Goal: Task Accomplishment & Management: Manage account settings

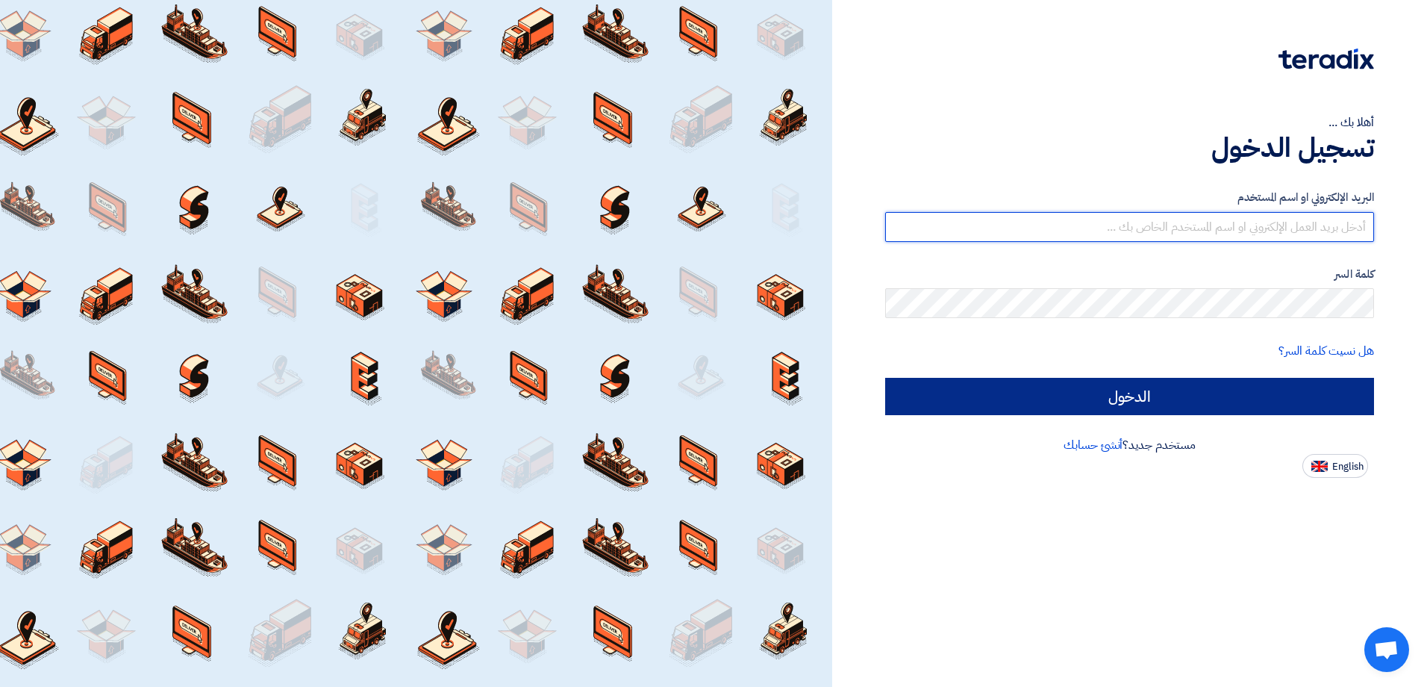
type input "[EMAIL_ADDRESS][DOMAIN_NAME]"
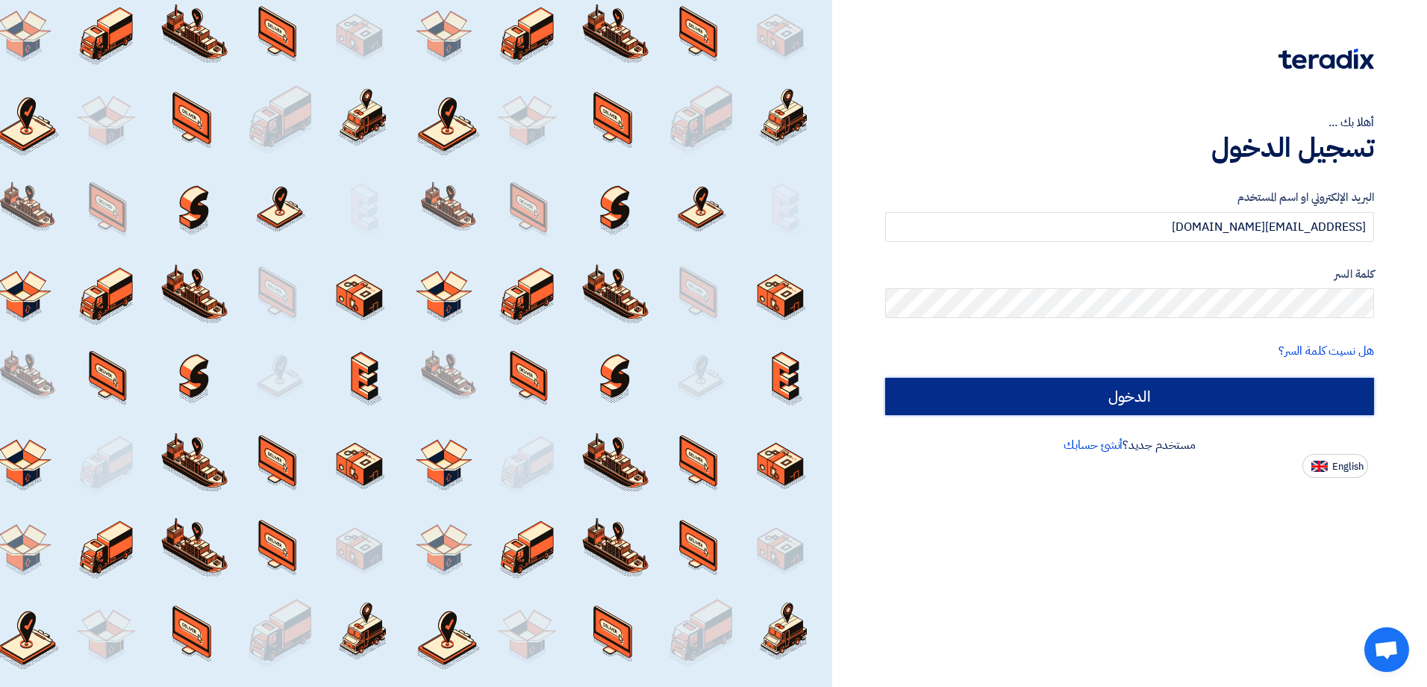
click at [1109, 393] on input "الدخول" at bounding box center [1129, 396] width 489 height 37
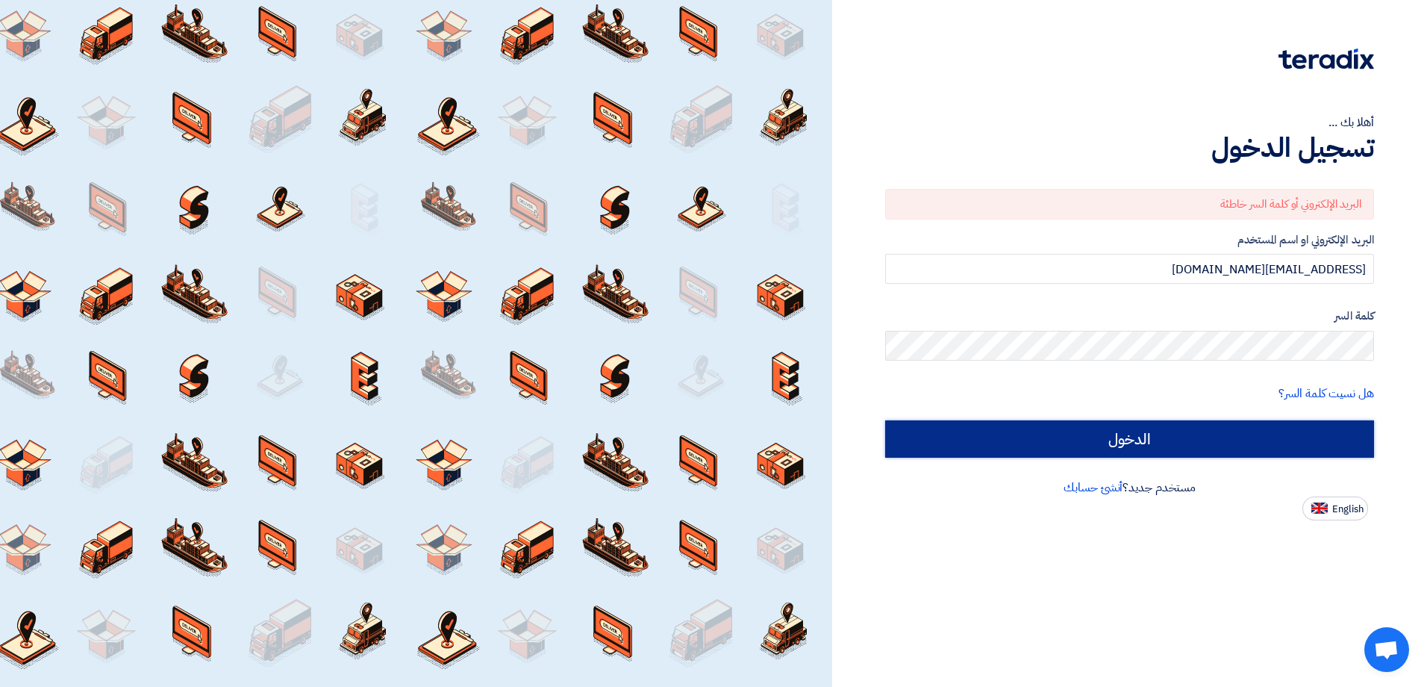
click at [1159, 447] on input "الدخول" at bounding box center [1129, 438] width 489 height 37
click at [1160, 446] on input "الدخول" at bounding box center [1129, 438] width 489 height 37
click at [1163, 446] on input "الدخول" at bounding box center [1129, 438] width 489 height 37
click at [1086, 437] on input "الدخول" at bounding box center [1129, 438] width 489 height 37
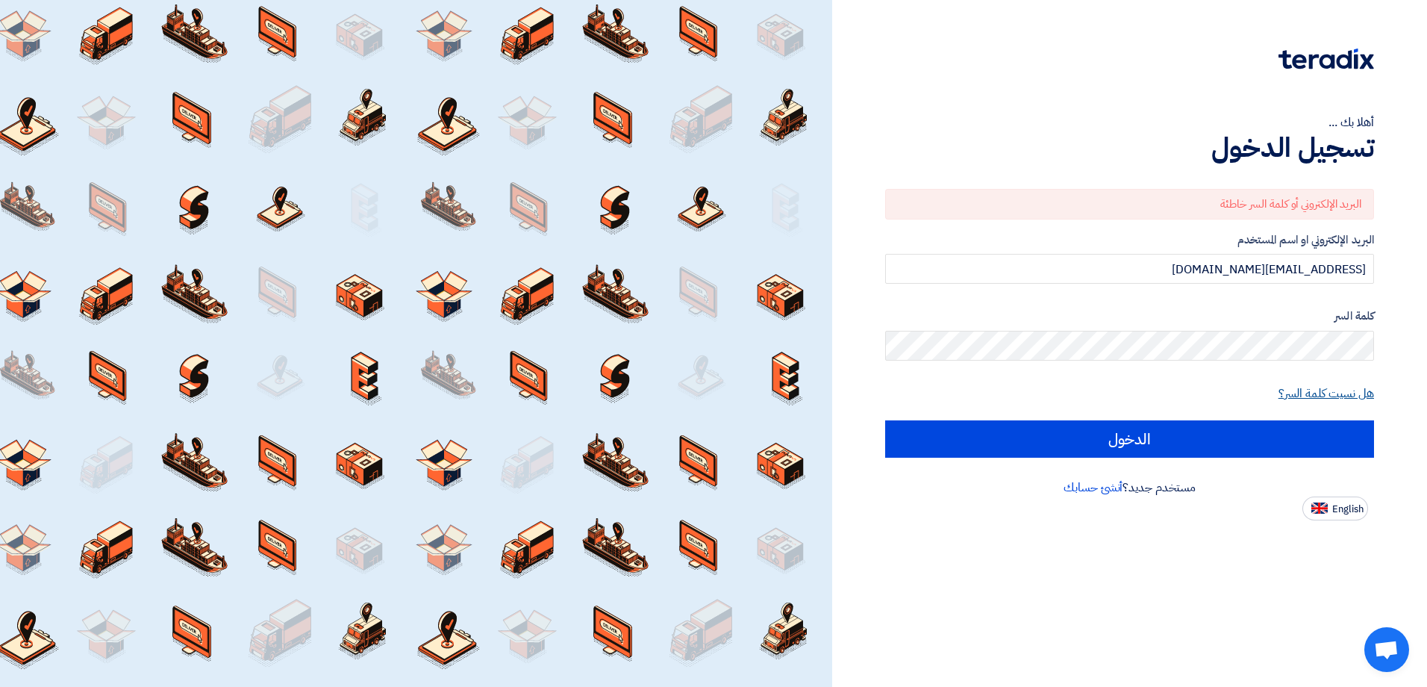
click at [1350, 395] on link "هل نسيت كلمة السر؟" at bounding box center [1327, 393] width 96 height 18
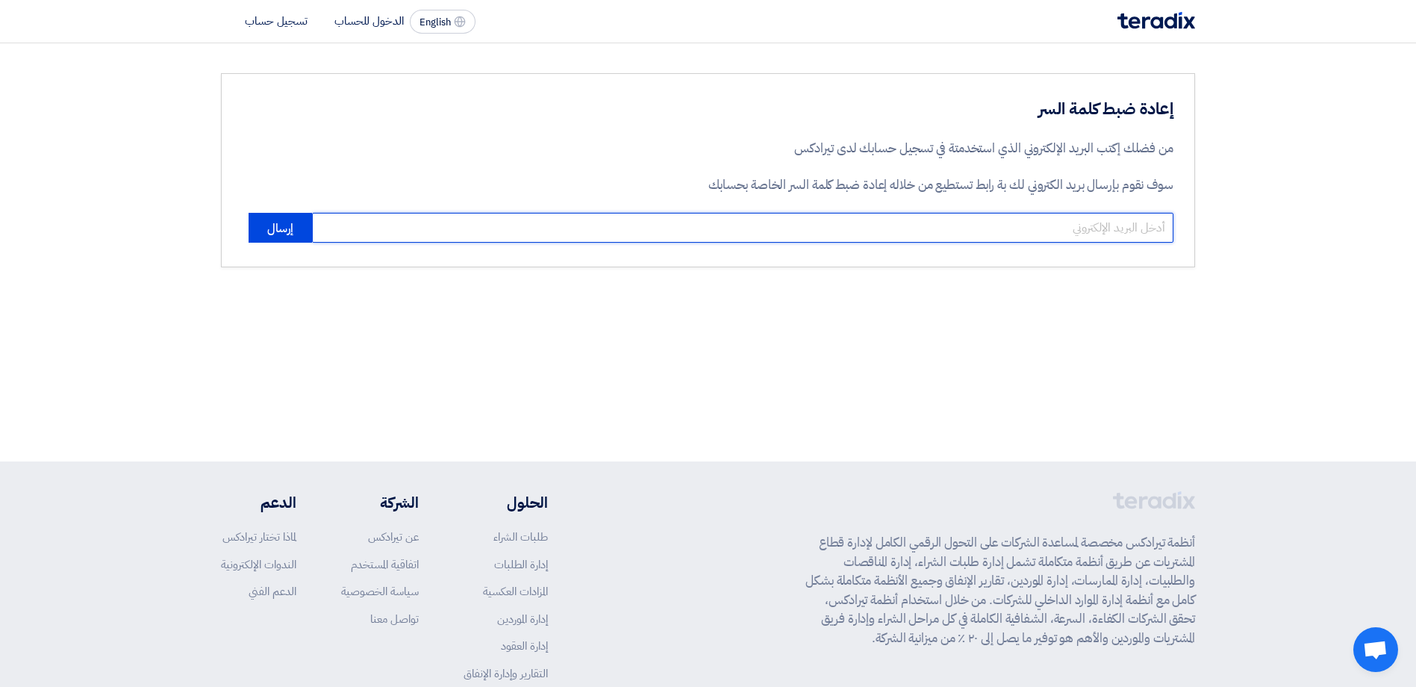
click at [1128, 229] on input "email" at bounding box center [743, 228] width 862 height 30
type input "[EMAIL_ADDRESS][DOMAIN_NAME]"
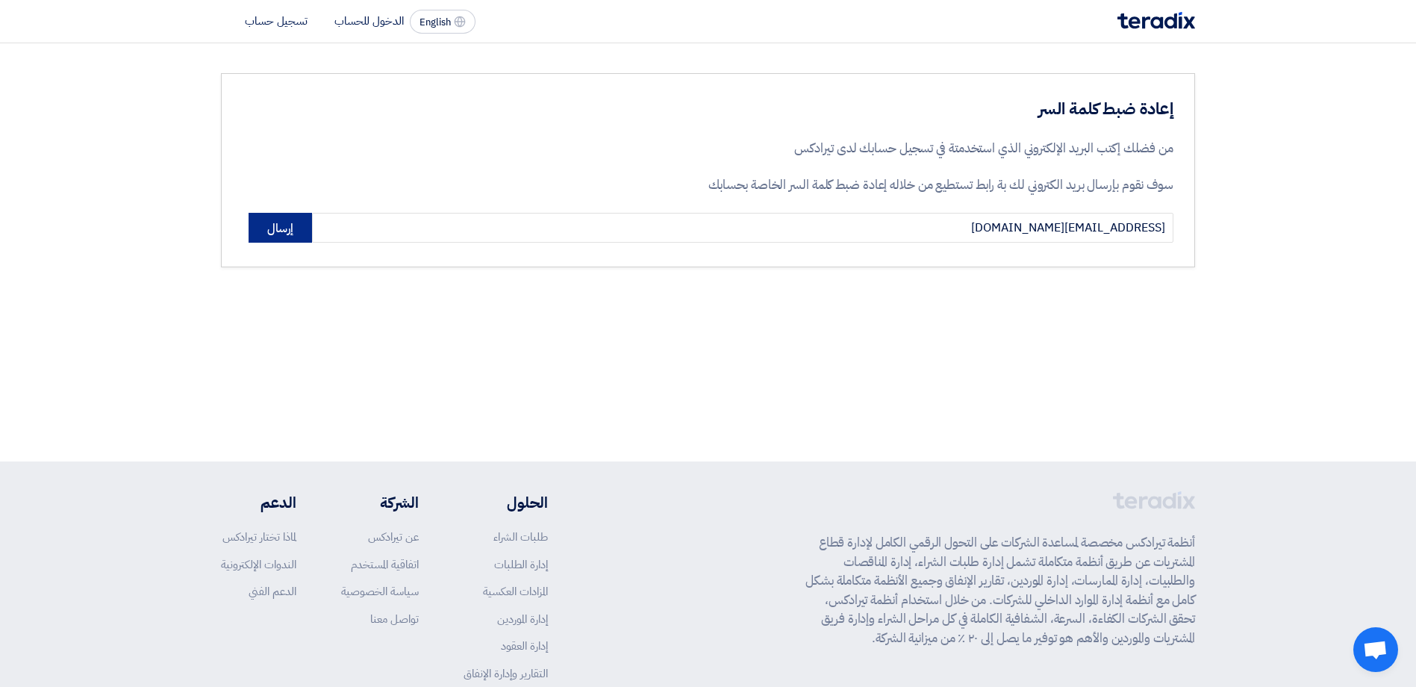
click at [293, 234] on button "إرسال" at bounding box center [280, 228] width 63 height 30
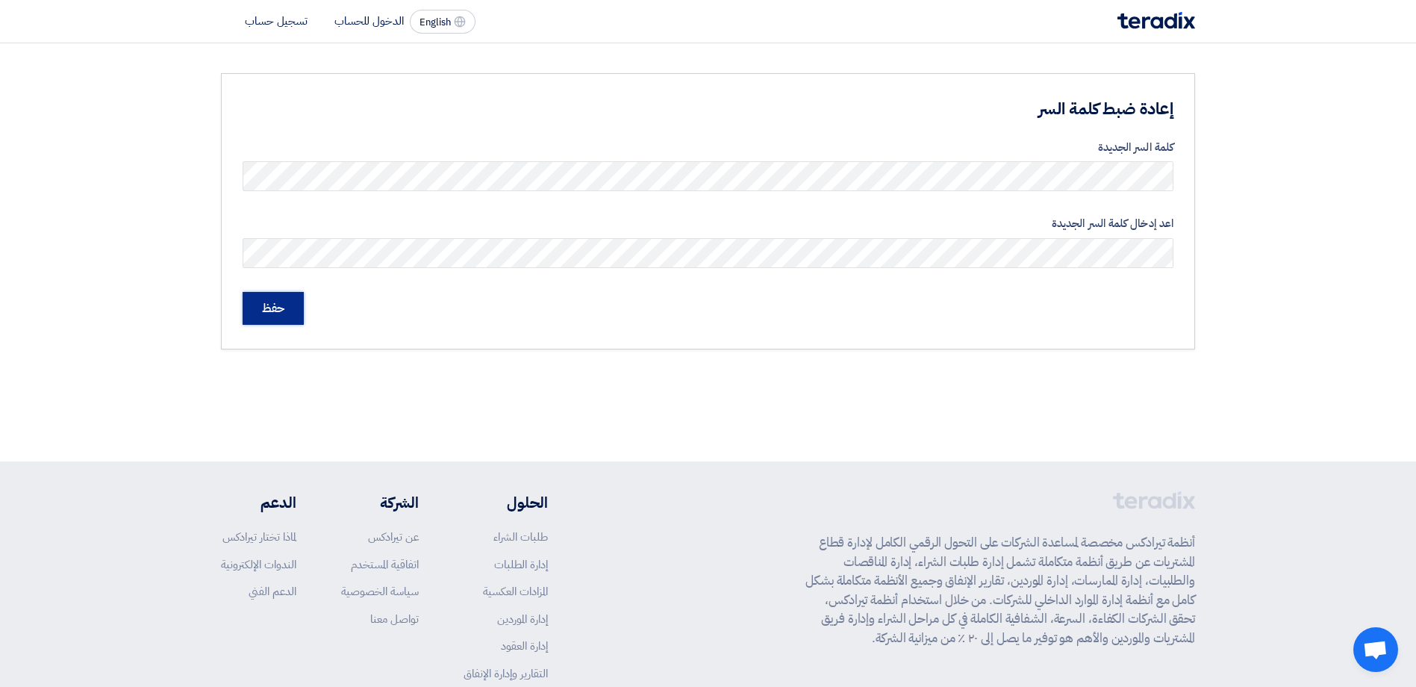
click at [281, 311] on input "حفظ" at bounding box center [273, 308] width 61 height 33
click at [286, 331] on input "حفظ" at bounding box center [273, 327] width 61 height 33
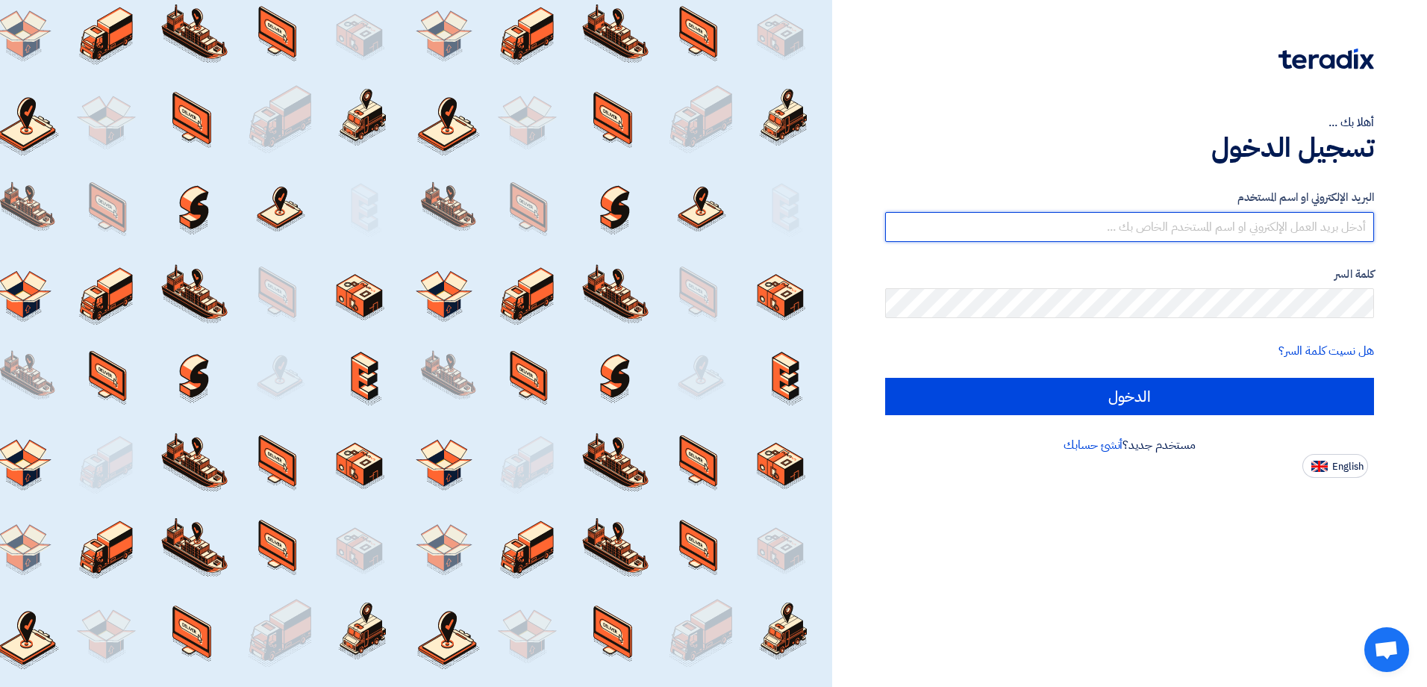
type input "[EMAIL_ADDRESS][DOMAIN_NAME]"
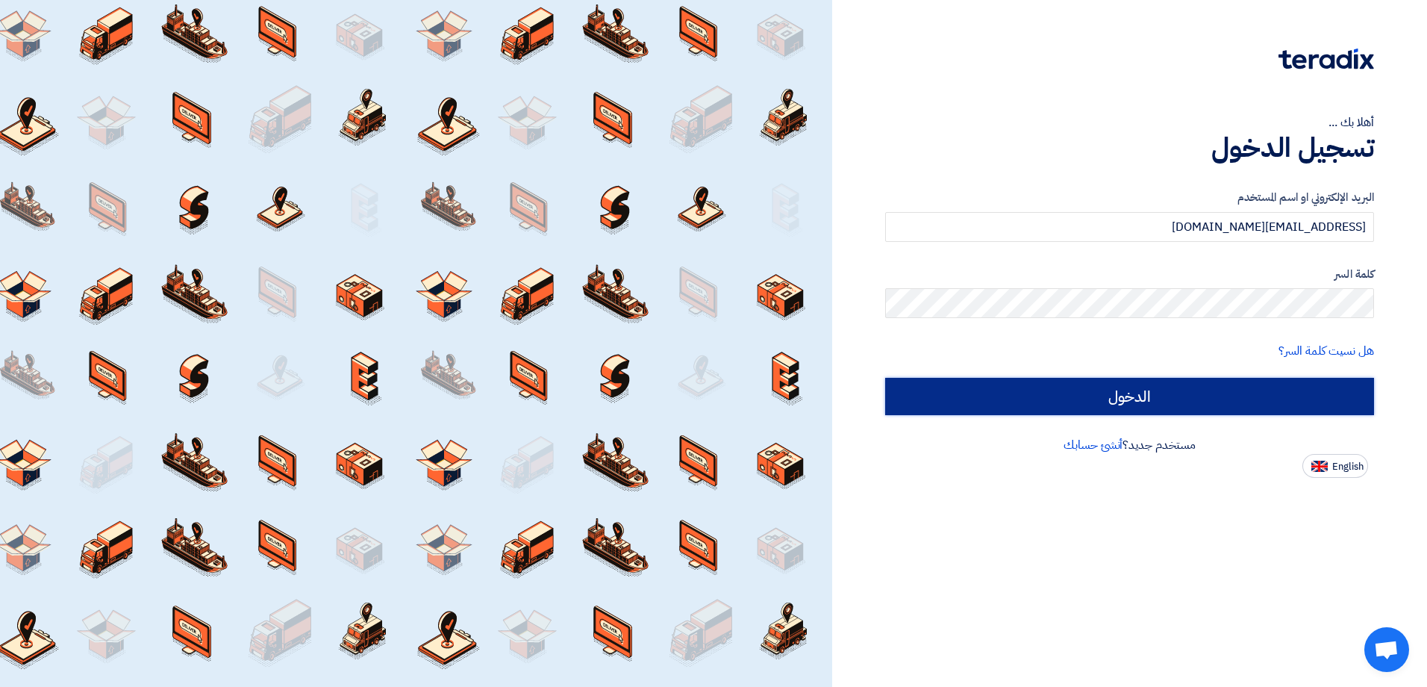
click at [1204, 403] on input "الدخول" at bounding box center [1129, 396] width 489 height 37
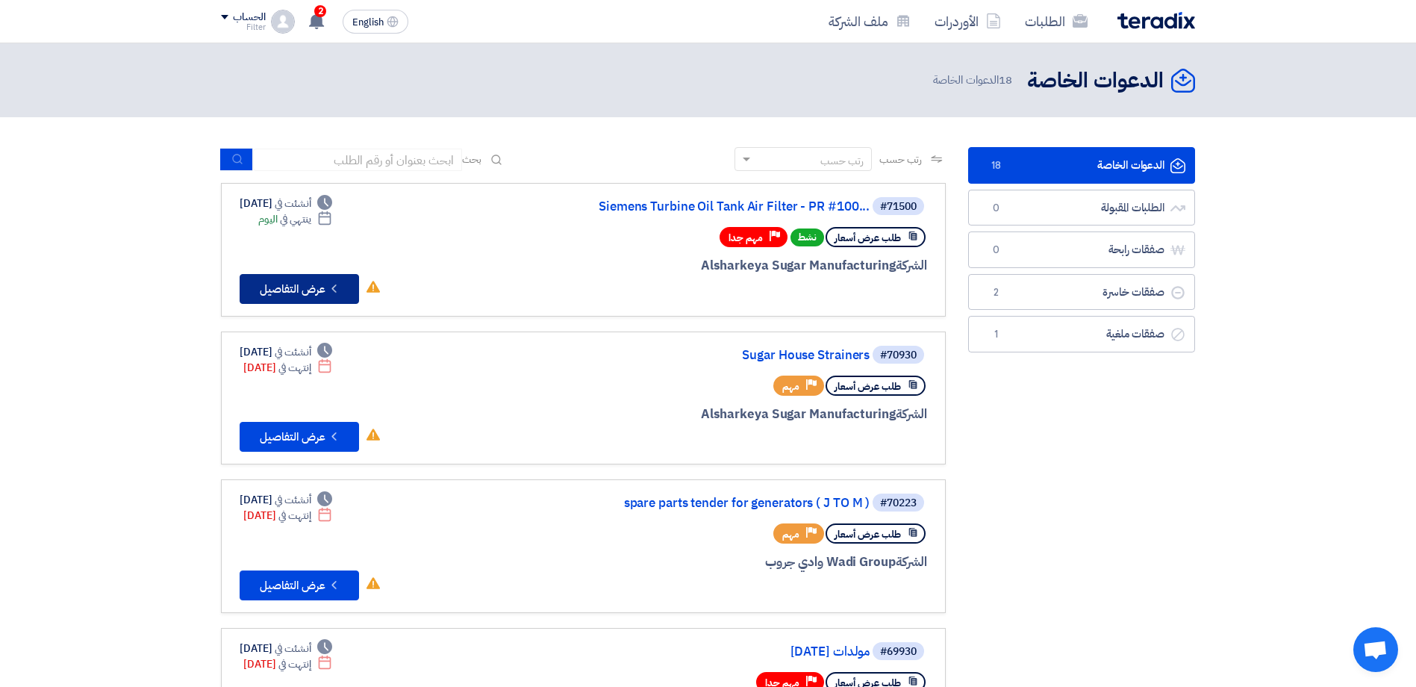
click at [258, 280] on button "Check details عرض التفاصيل" at bounding box center [299, 289] width 119 height 30
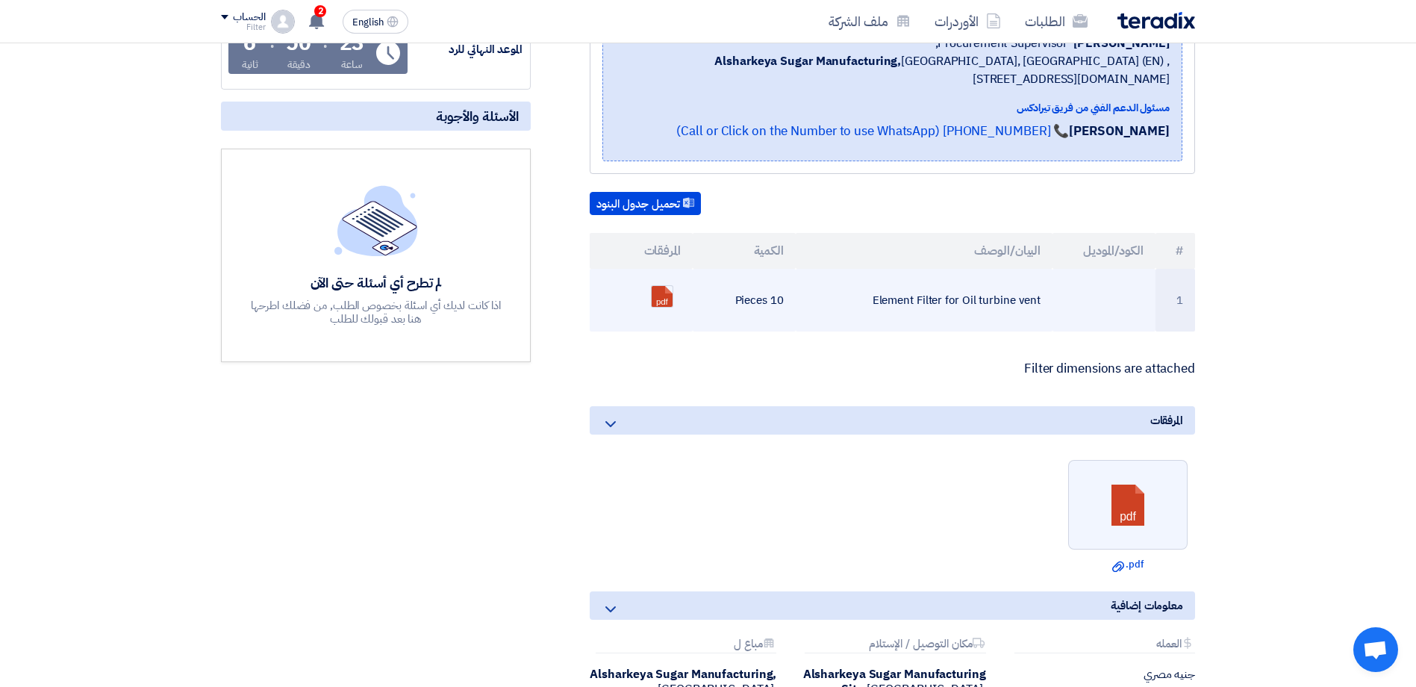
scroll to position [299, 0]
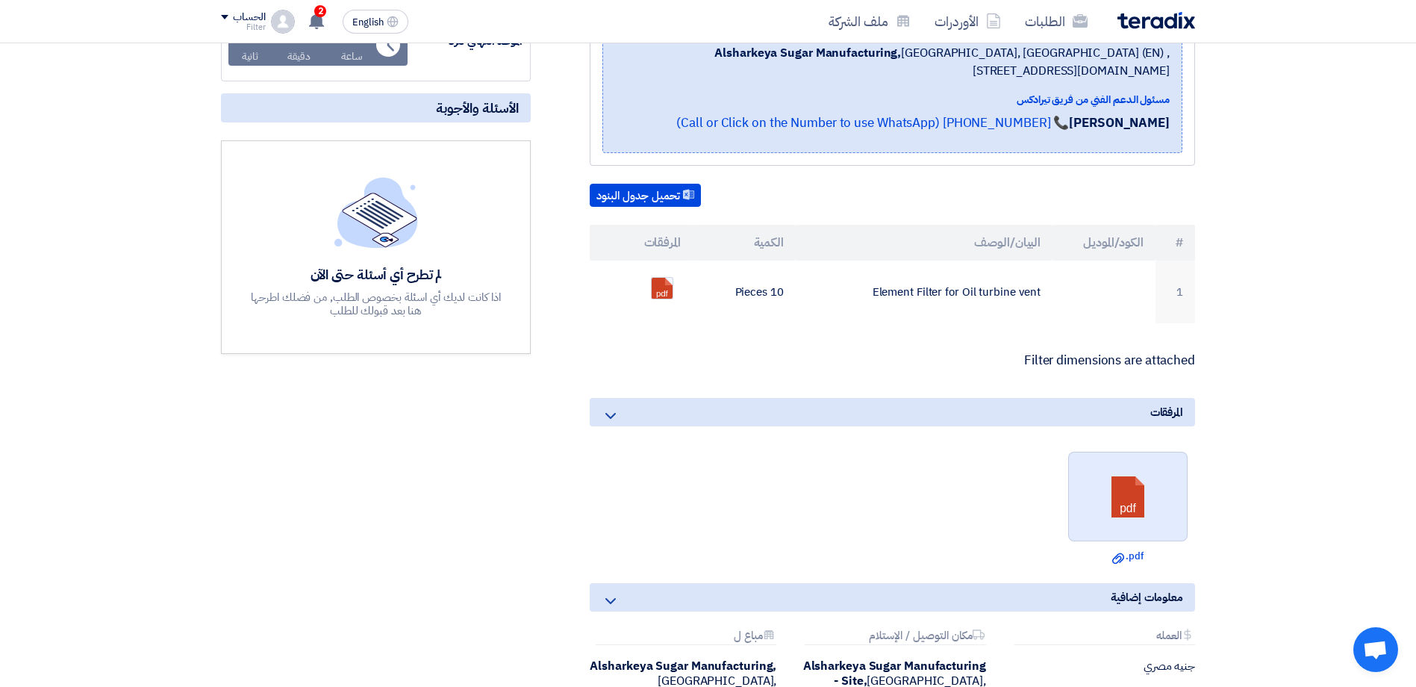
click at [1119, 502] on link at bounding box center [1128, 497] width 119 height 90
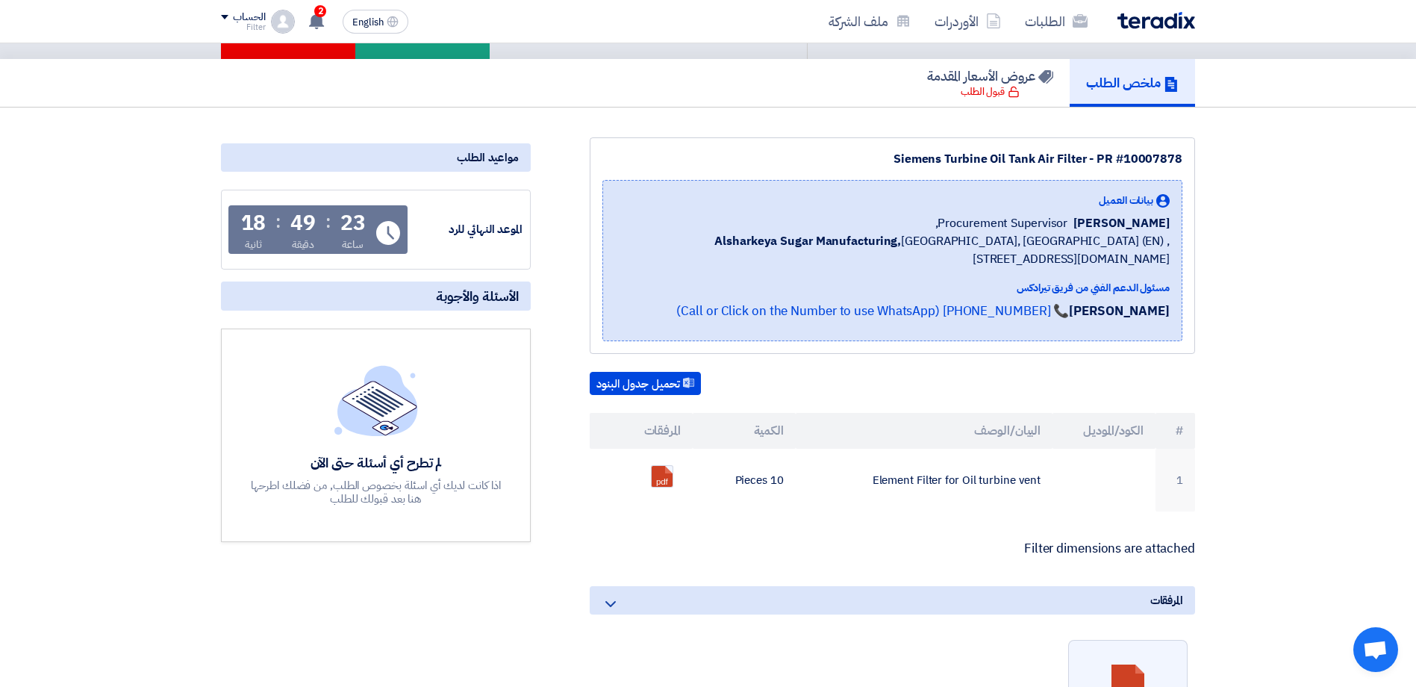
scroll to position [0, 0]
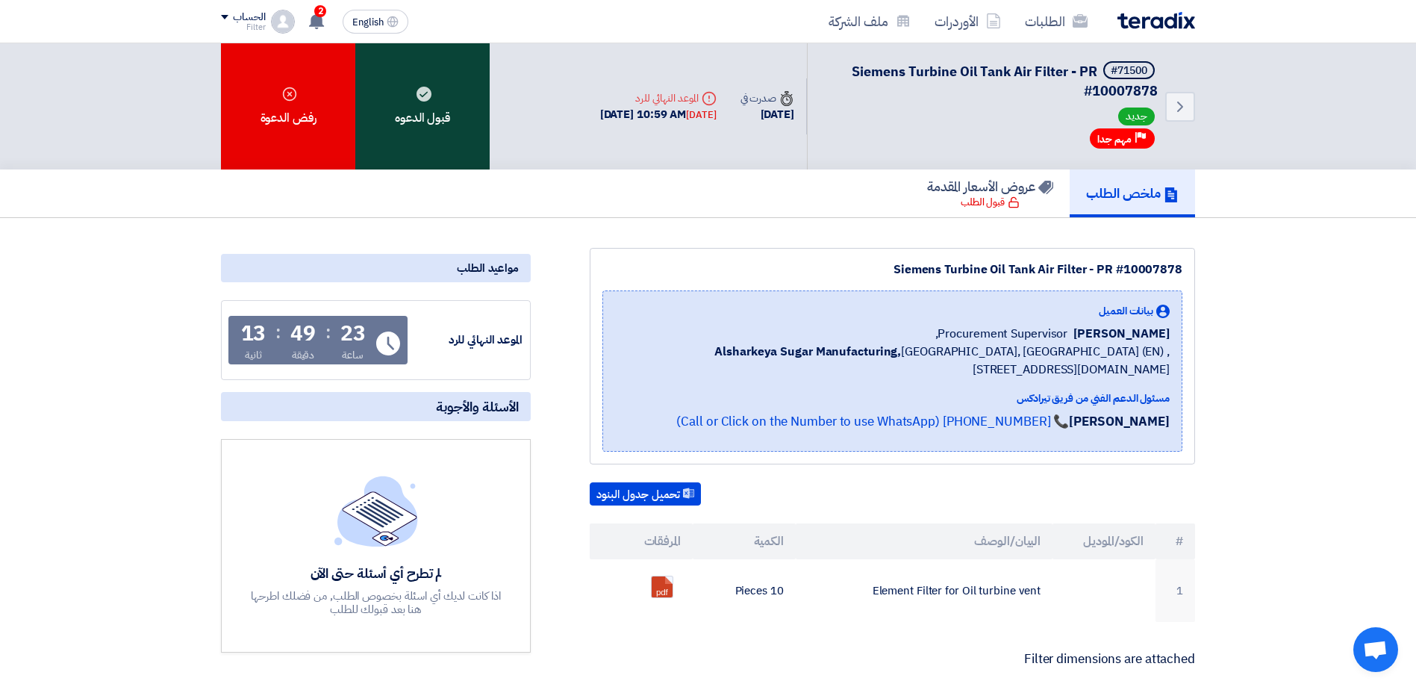
click at [456, 140] on div "قبول الدعوه" at bounding box center [422, 106] width 134 height 126
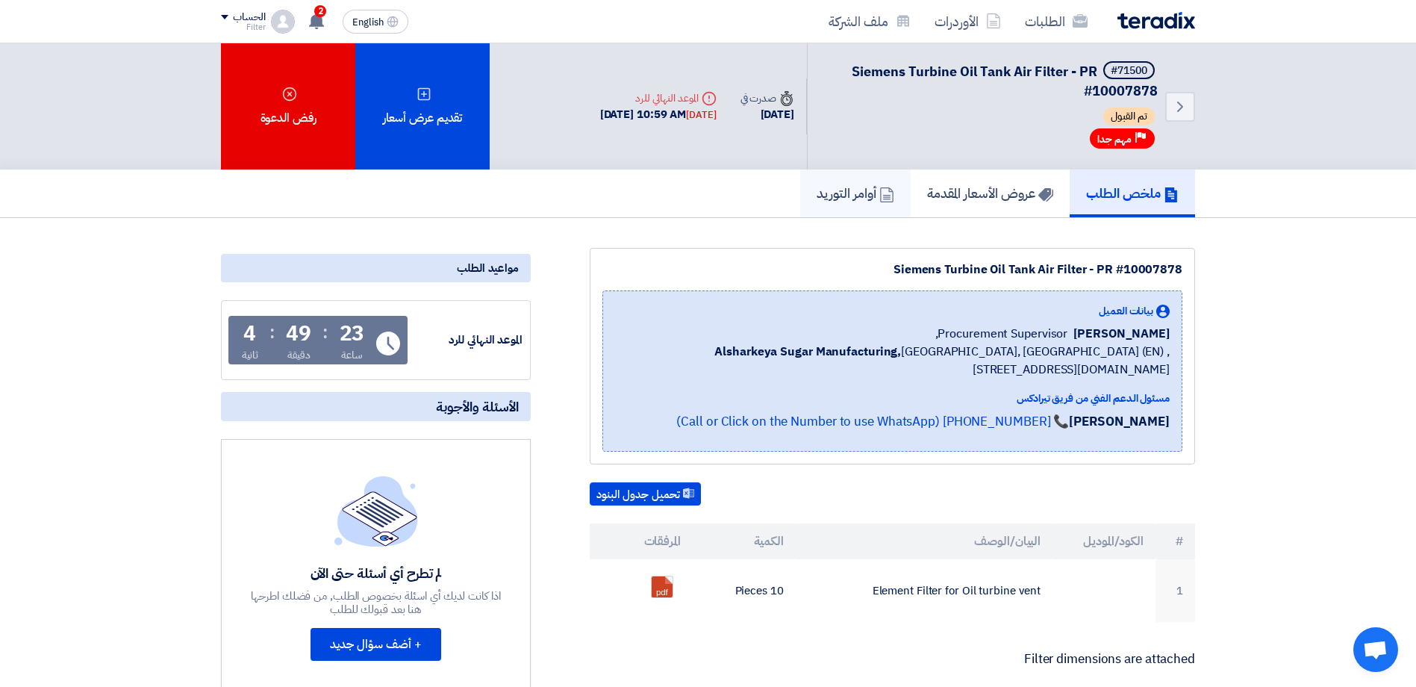
click at [854, 194] on h5 "أوامر التوريد" at bounding box center [856, 192] width 78 height 17
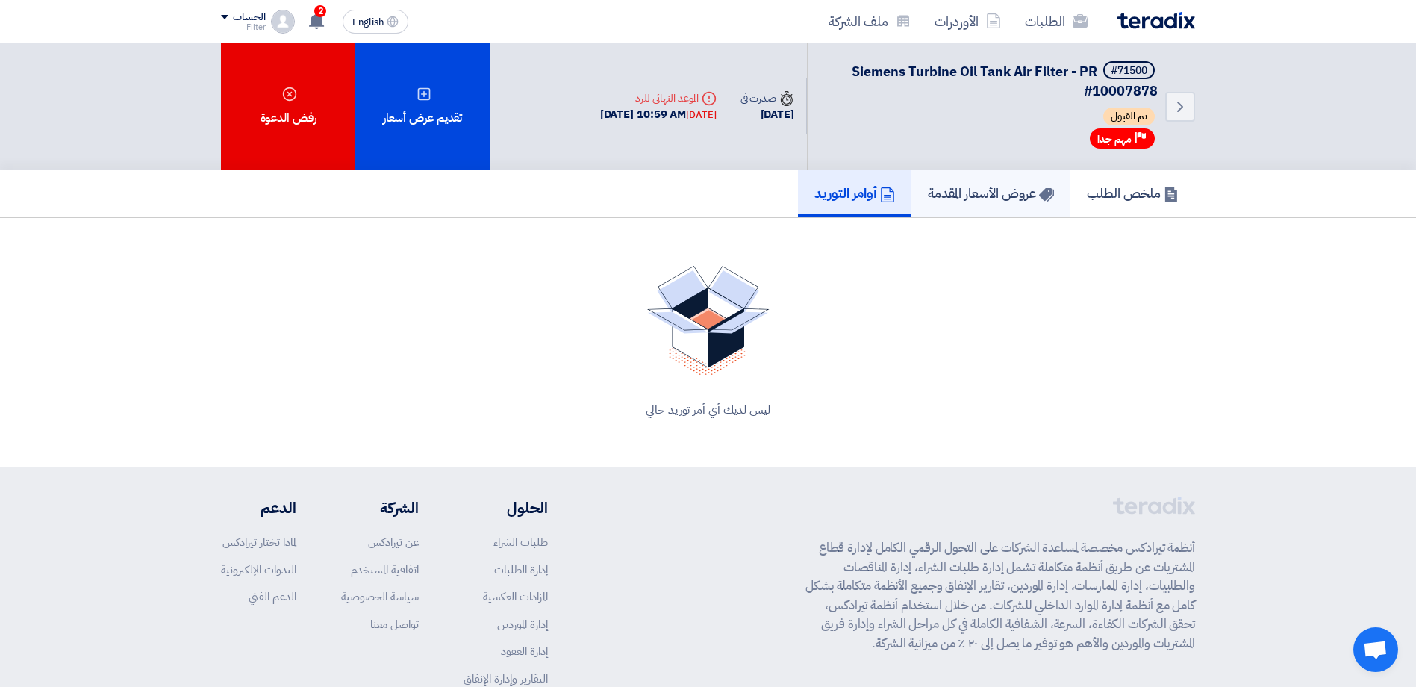
click at [1007, 190] on h5 "عروض الأسعار المقدمة" at bounding box center [991, 192] width 126 height 17
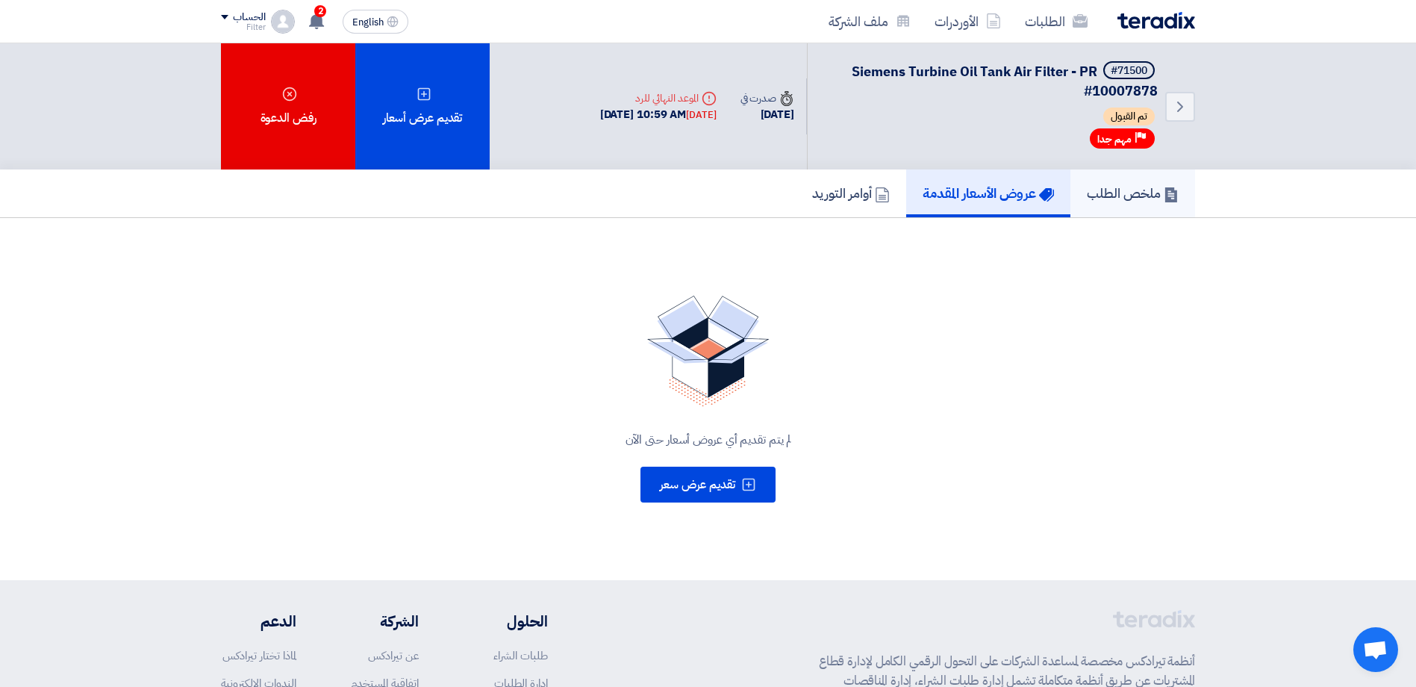
click at [1108, 201] on h5 "ملخص الطلب" at bounding box center [1133, 192] width 92 height 17
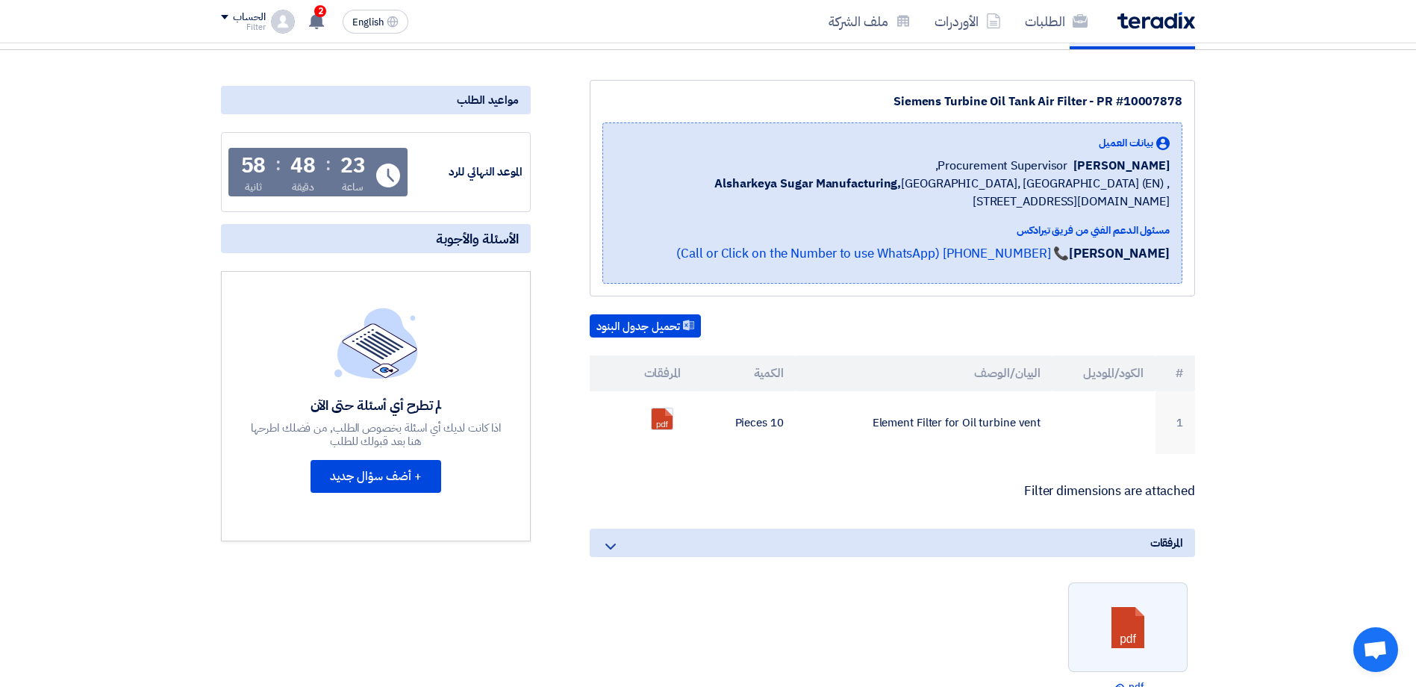
scroll to position [373, 0]
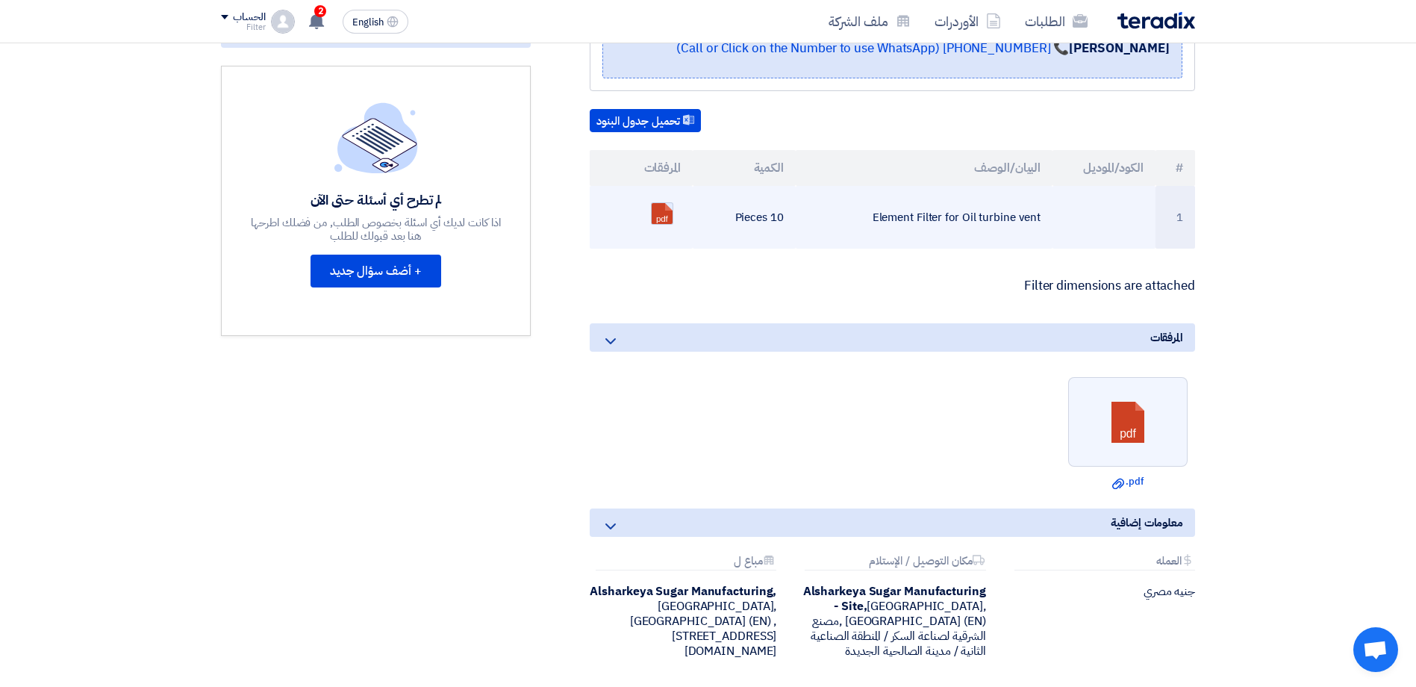
click at [670, 217] on link at bounding box center [711, 248] width 119 height 90
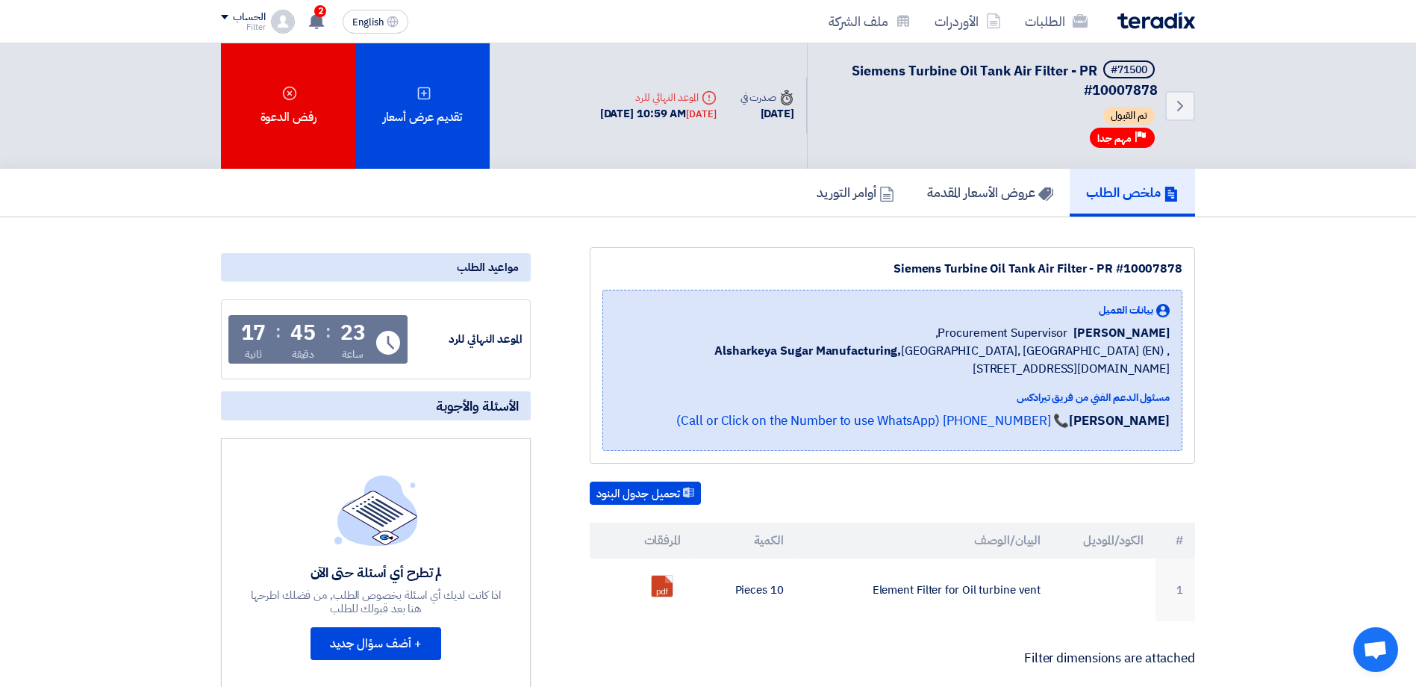
scroll to position [0, 0]
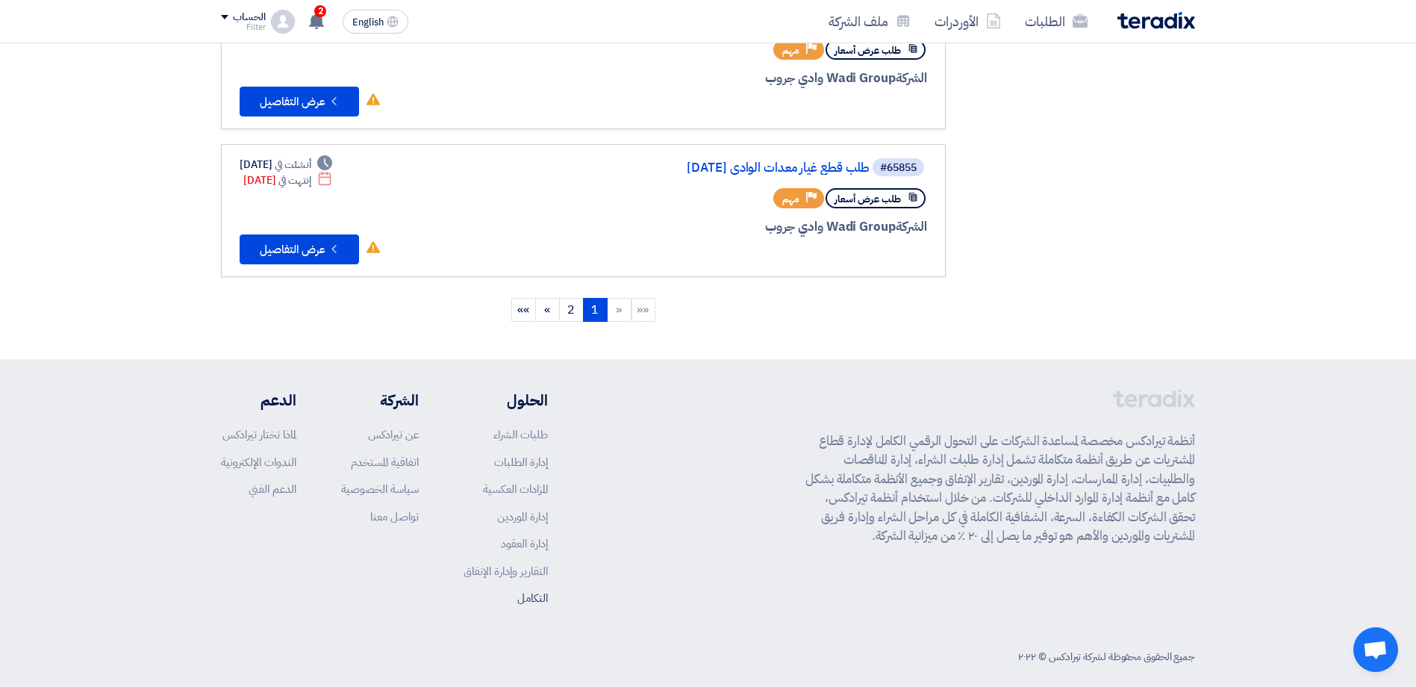
scroll to position [1389, 0]
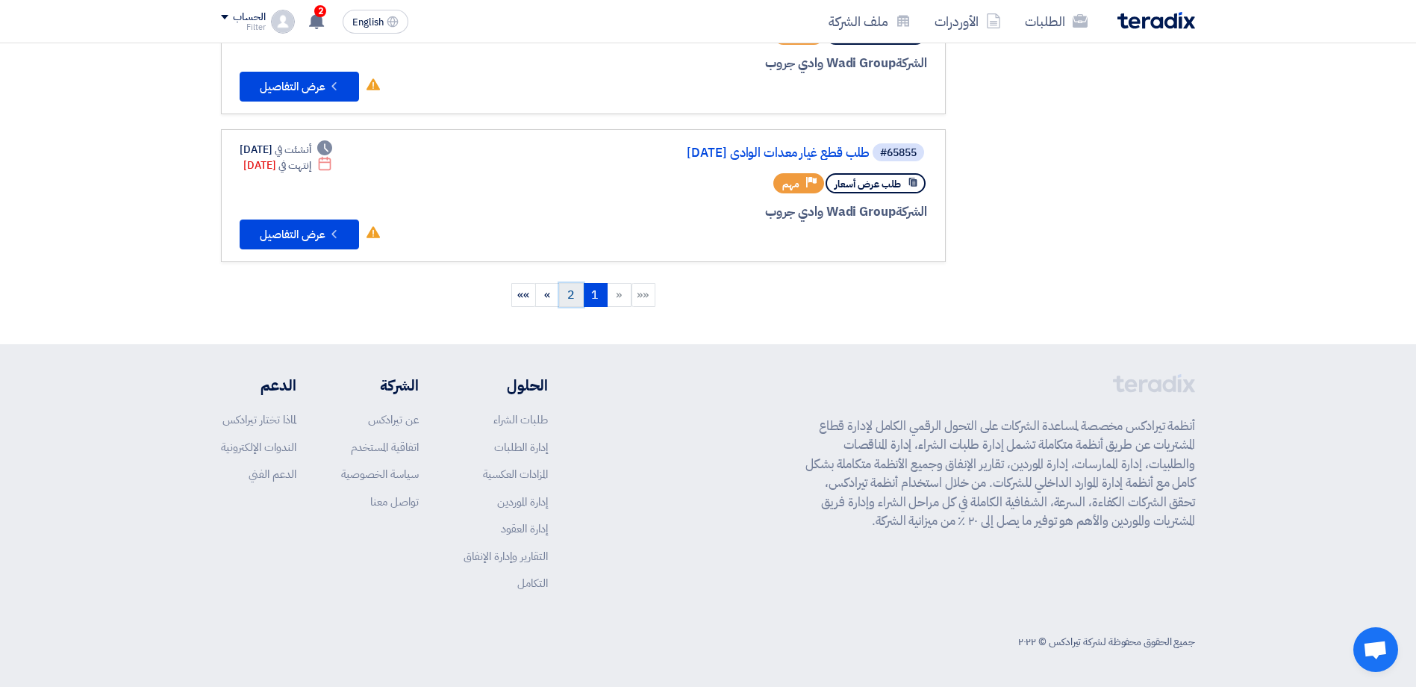
click at [574, 299] on link "2" at bounding box center [571, 295] width 25 height 24
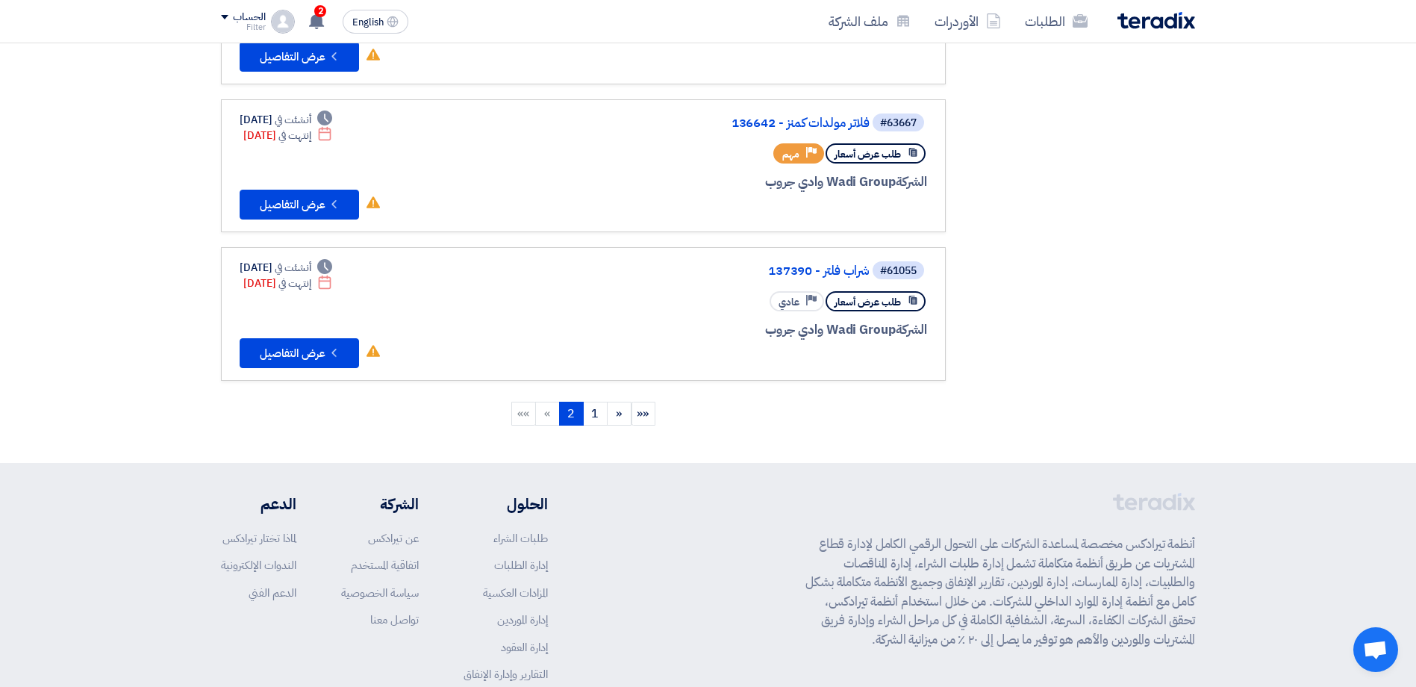
scroll to position [943, 0]
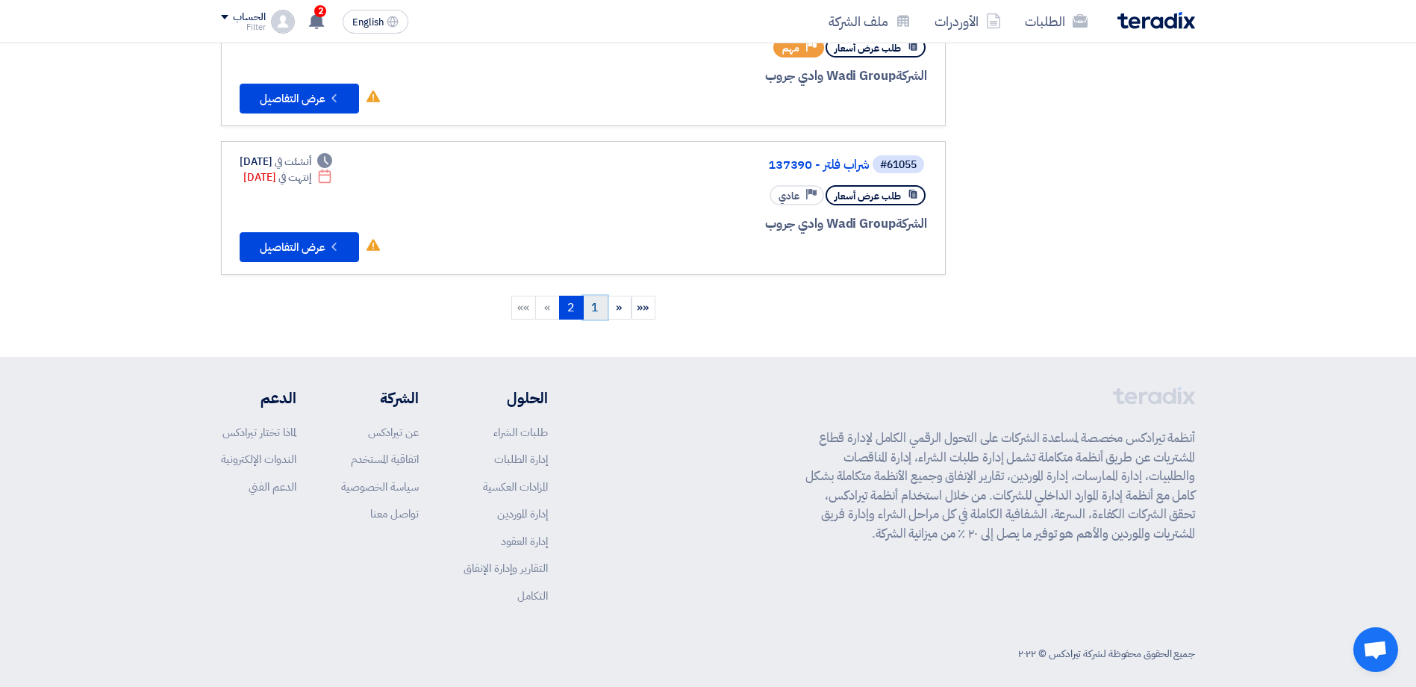
click at [598, 302] on link "1" at bounding box center [595, 308] width 25 height 24
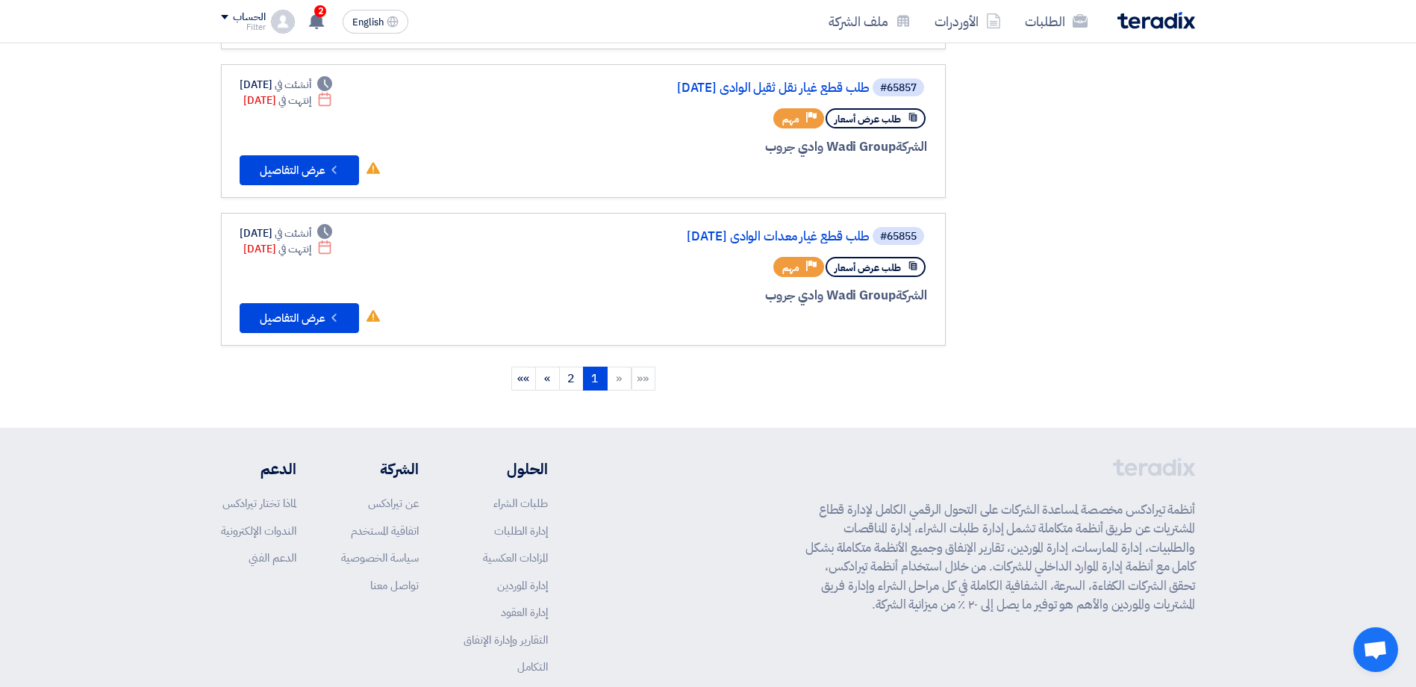
scroll to position [1389, 0]
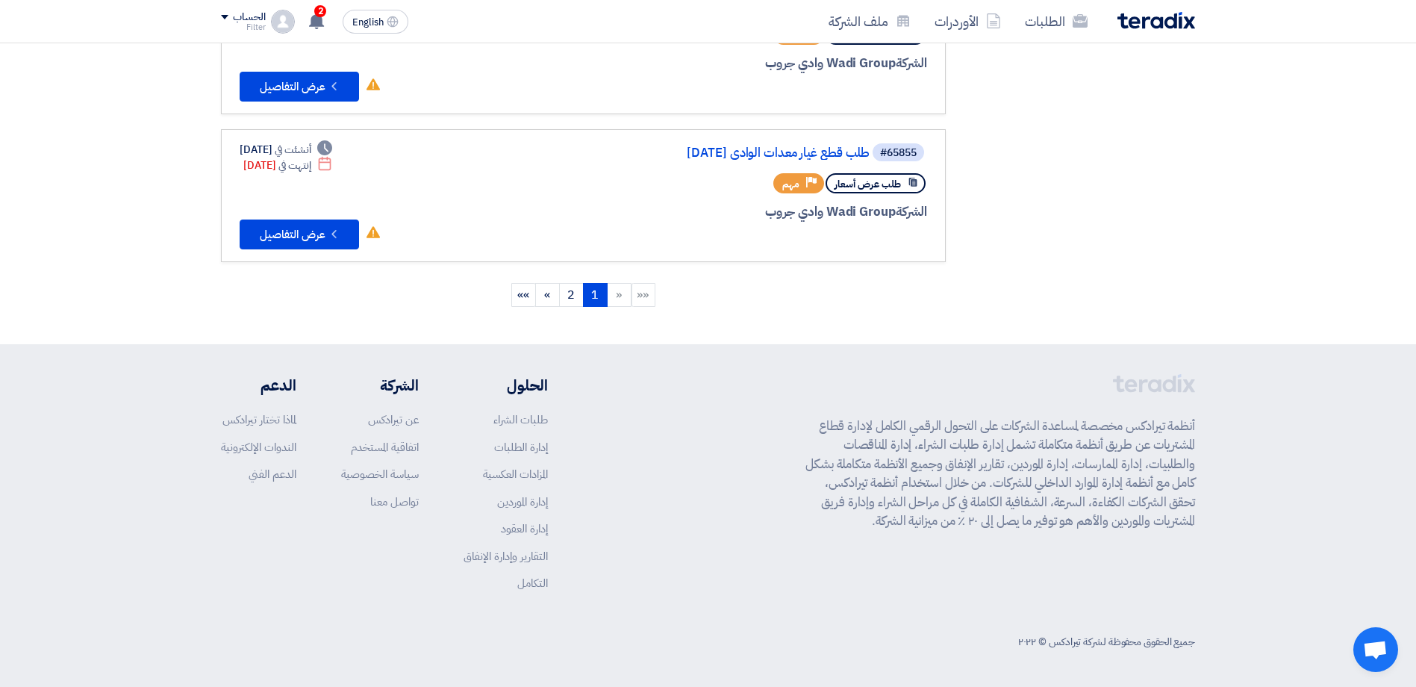
click at [617, 298] on li "«" at bounding box center [620, 295] width 24 height 24
click at [620, 298] on li "«" at bounding box center [620, 295] width 24 height 24
click at [641, 297] on li "««" at bounding box center [644, 295] width 24 height 24
click at [549, 295] on span "»" at bounding box center [547, 295] width 6 height 18
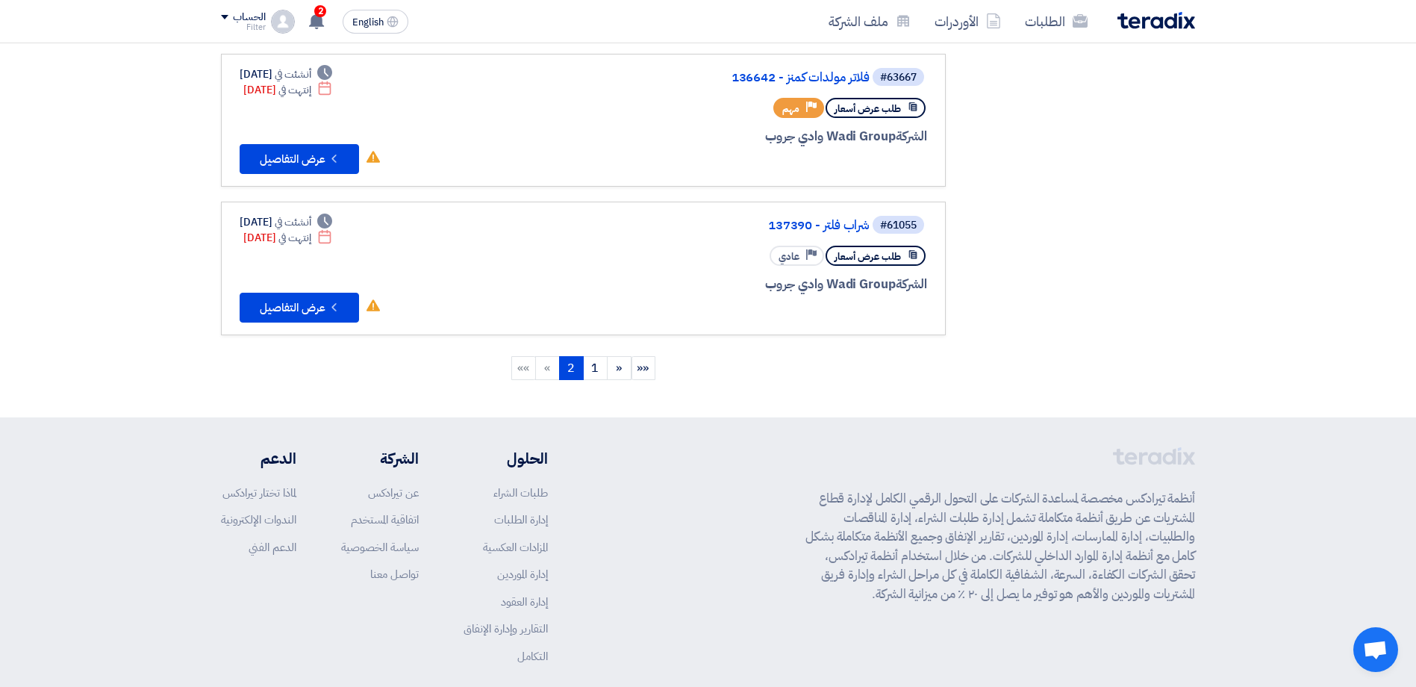
scroll to position [943, 0]
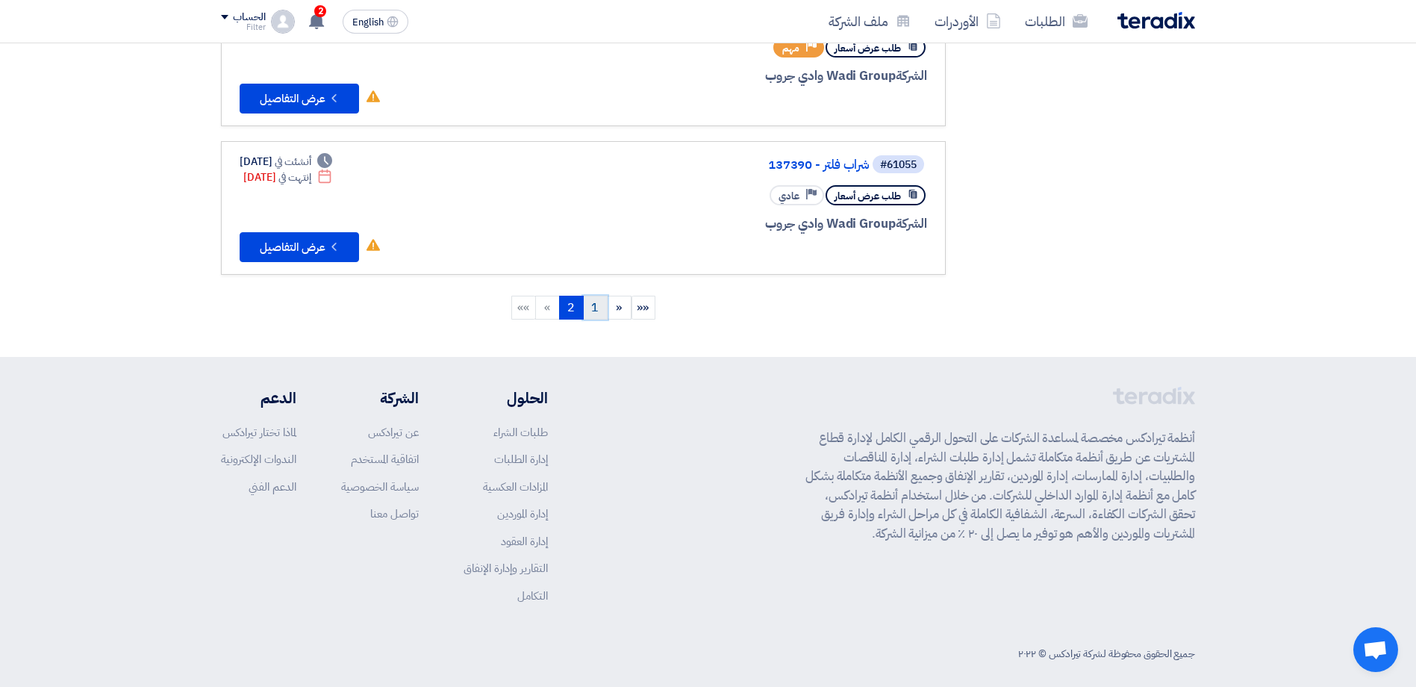
click at [597, 298] on link "1" at bounding box center [595, 308] width 25 height 24
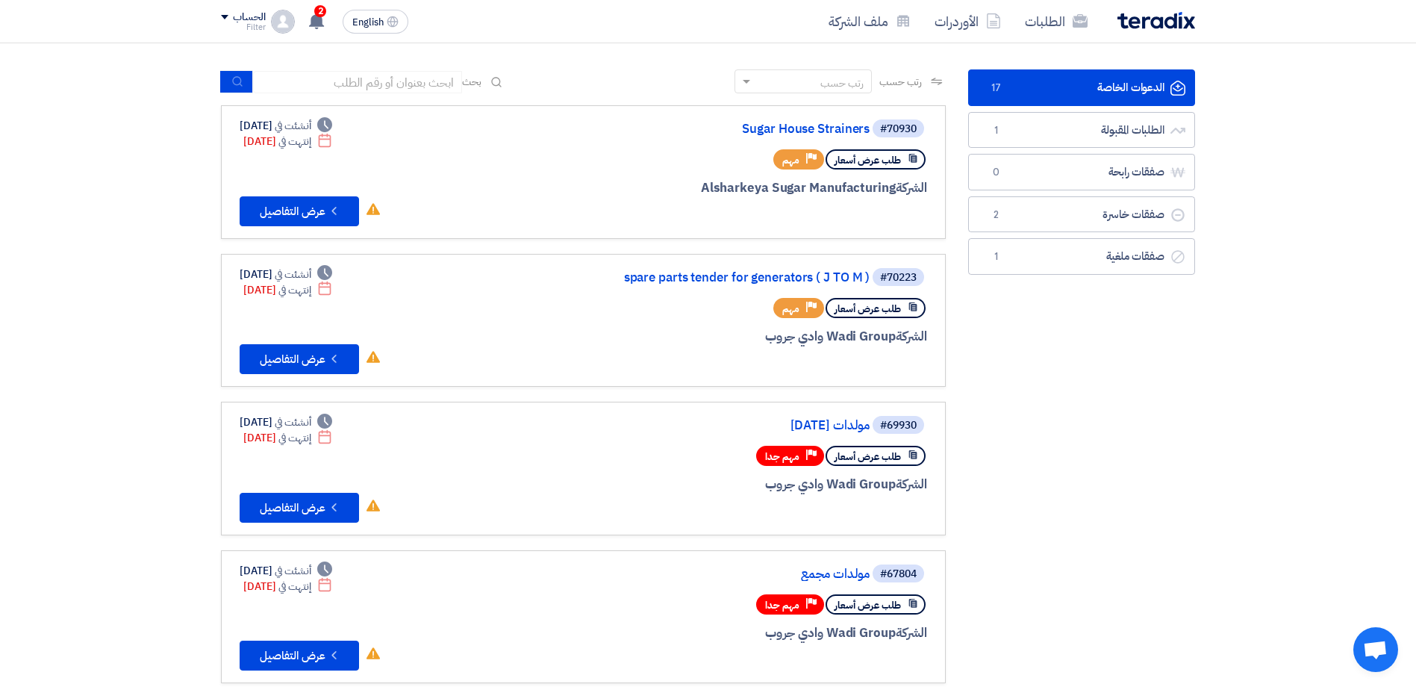
scroll to position [75, 0]
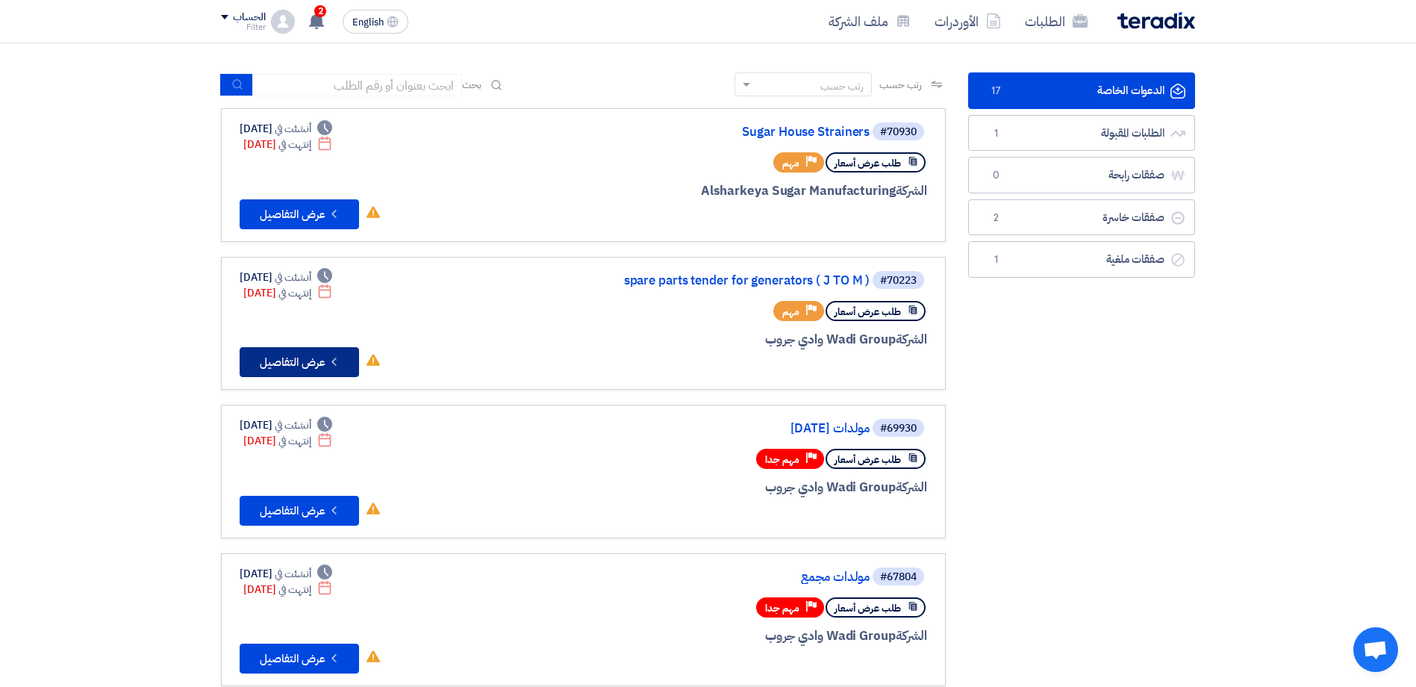
click at [308, 364] on button "Check details عرض التفاصيل" at bounding box center [299, 362] width 119 height 30
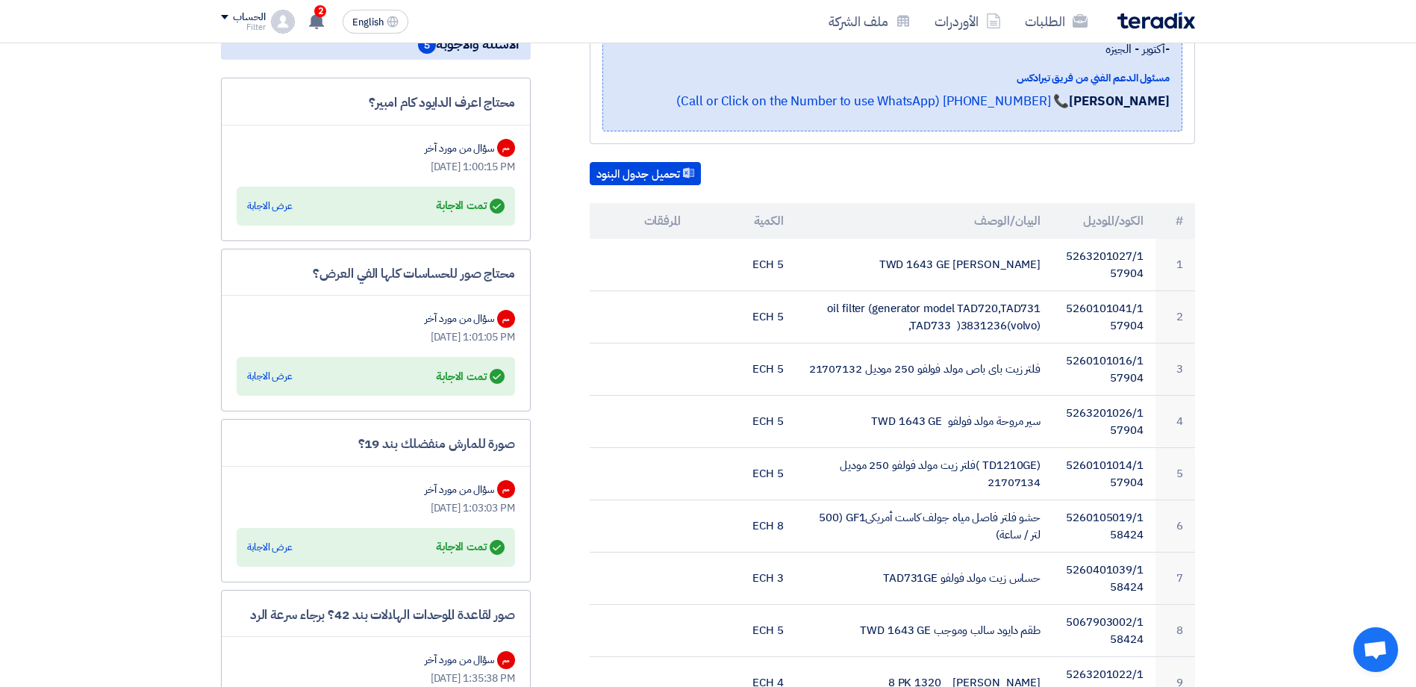
scroll to position [299, 0]
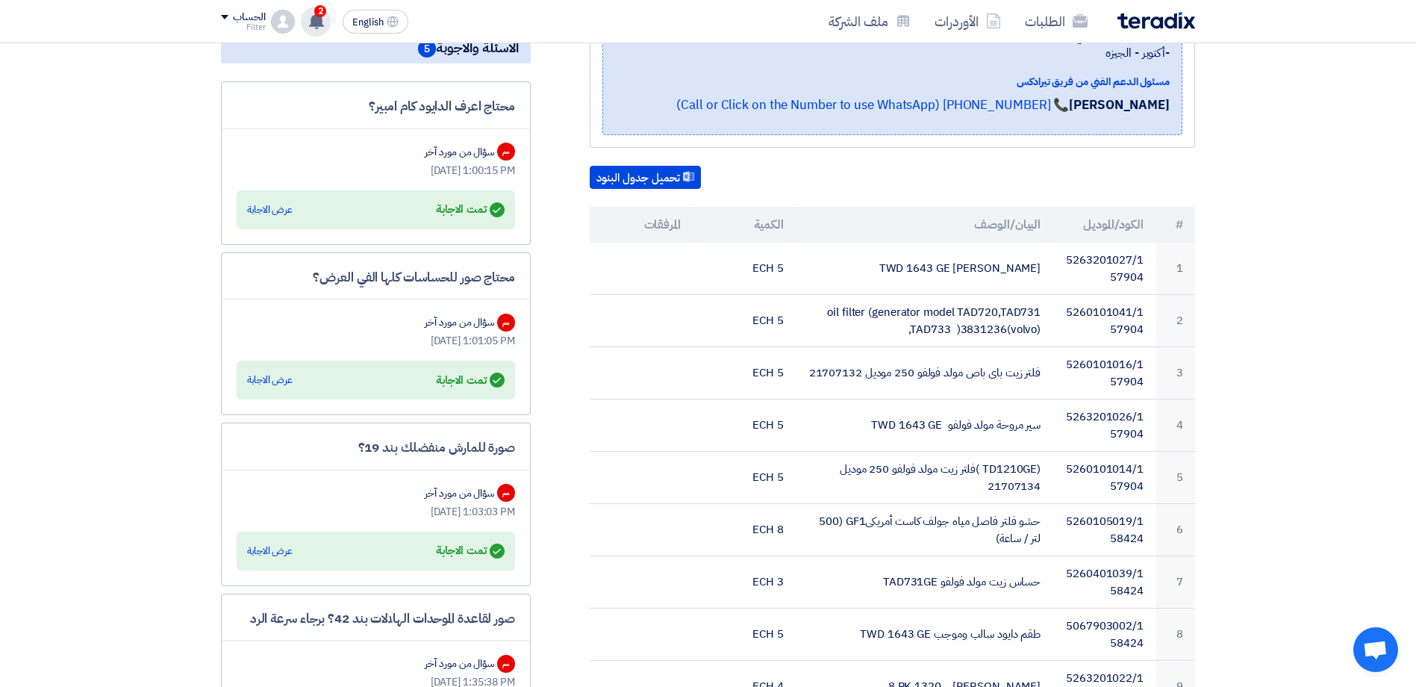
click at [323, 21] on icon at bounding box center [316, 21] width 16 height 16
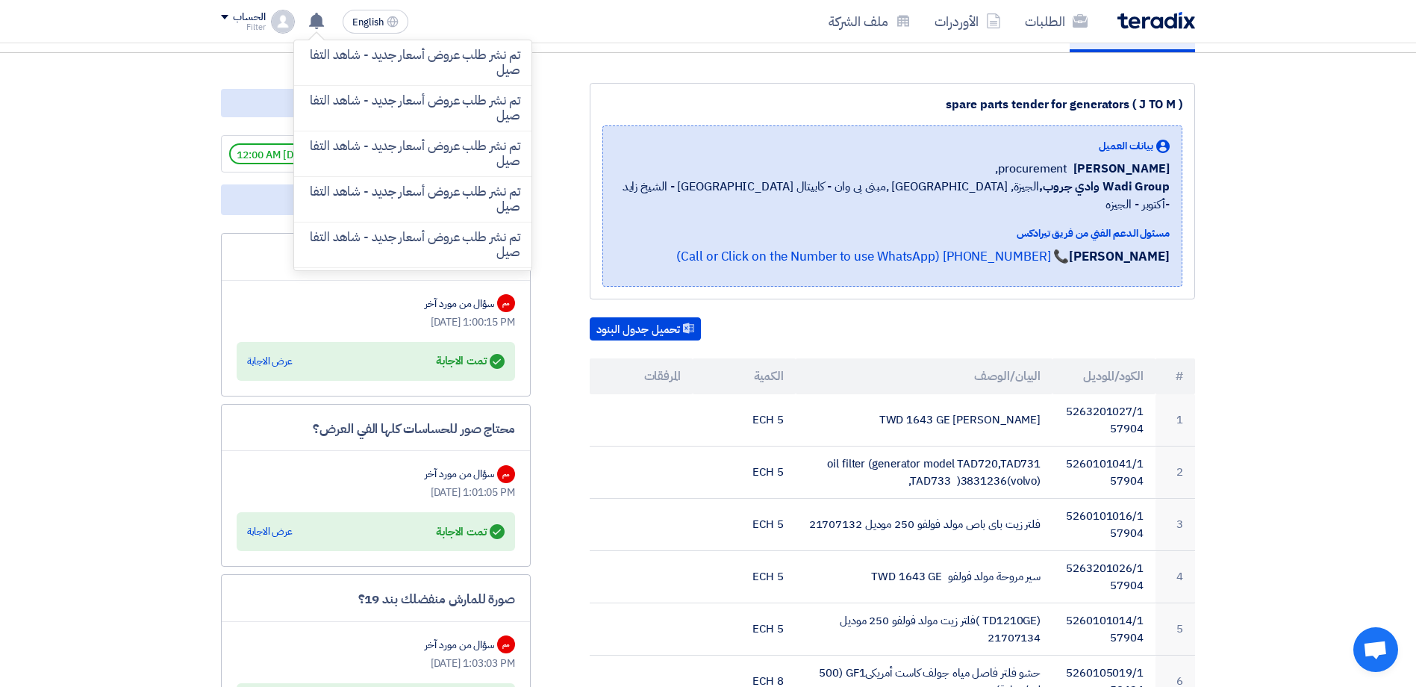
scroll to position [0, 0]
